Goal: Information Seeking & Learning: Learn about a topic

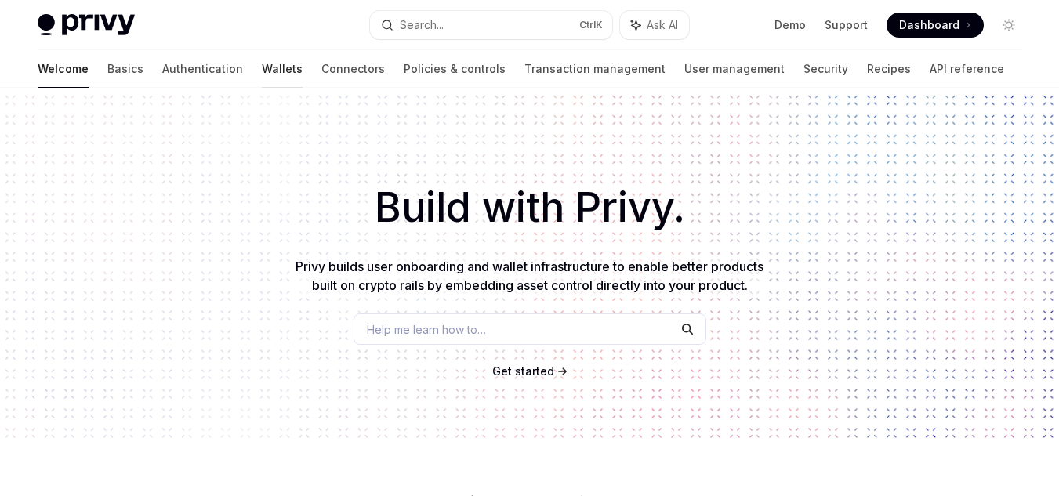
click at [262, 67] on link "Wallets" at bounding box center [282, 69] width 41 height 38
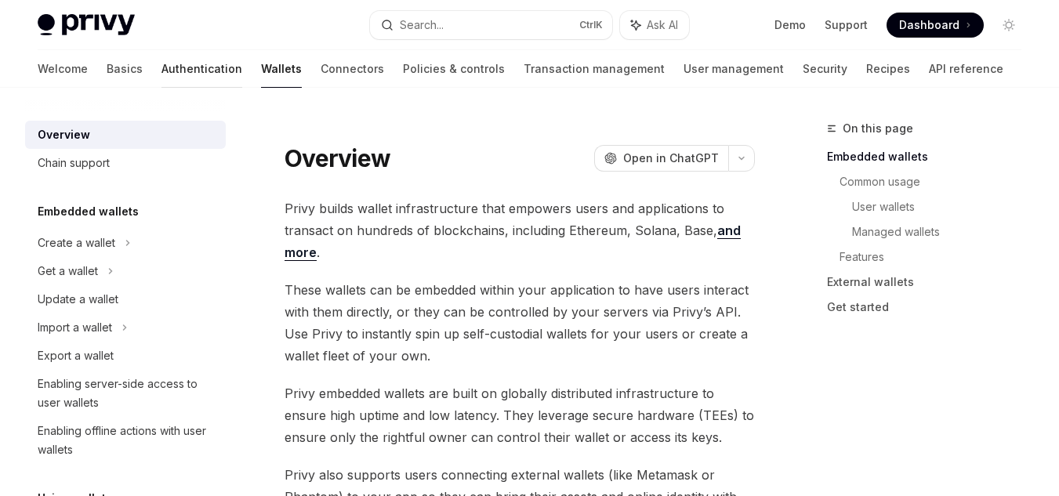
click at [161, 73] on link "Authentication" at bounding box center [201, 69] width 81 height 38
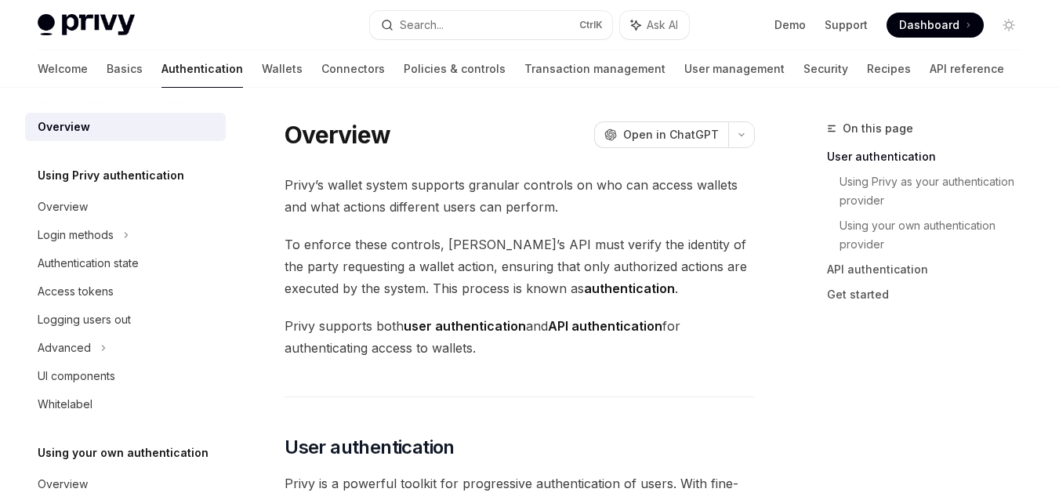
click at [180, 68] on div "Welcome Basics Authentication Wallets Connectors Policies & controls Transactio…" at bounding box center [521, 69] width 966 height 38
click at [262, 73] on link "Wallets" at bounding box center [282, 69] width 41 height 38
type textarea "*"
